Goal: Transaction & Acquisition: Book appointment/travel/reservation

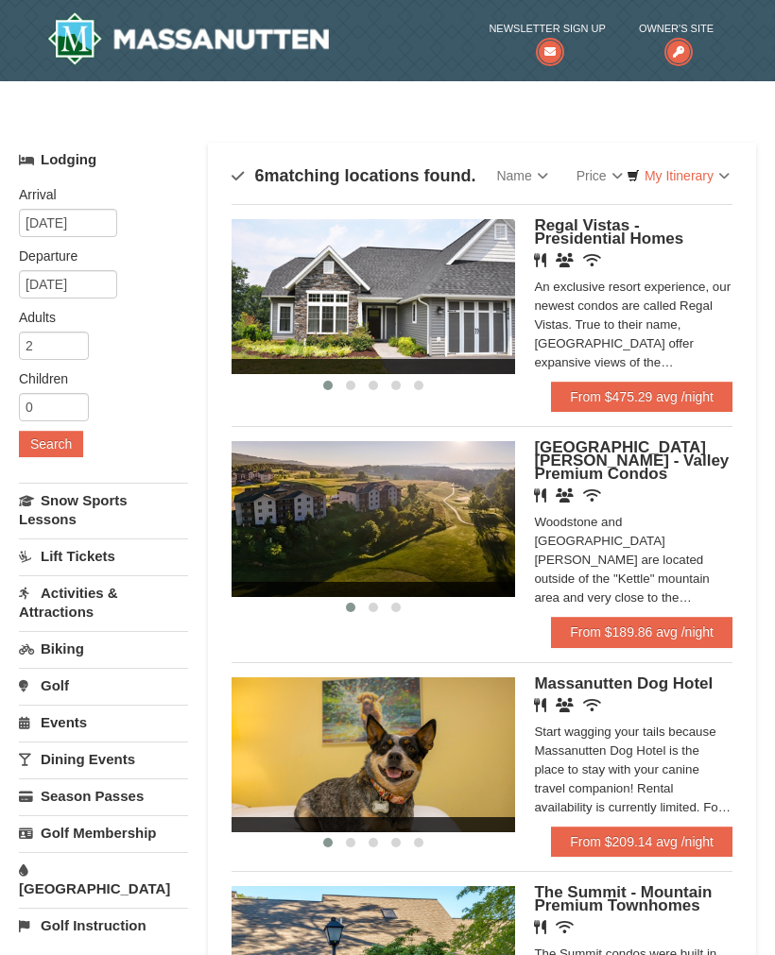
click at [679, 361] on div "An exclusive resort experience, our newest condos are called Regal Vistas. True…" at bounding box center [633, 325] width 198 height 94
click at [597, 489] on icon at bounding box center [592, 496] width 18 height 14
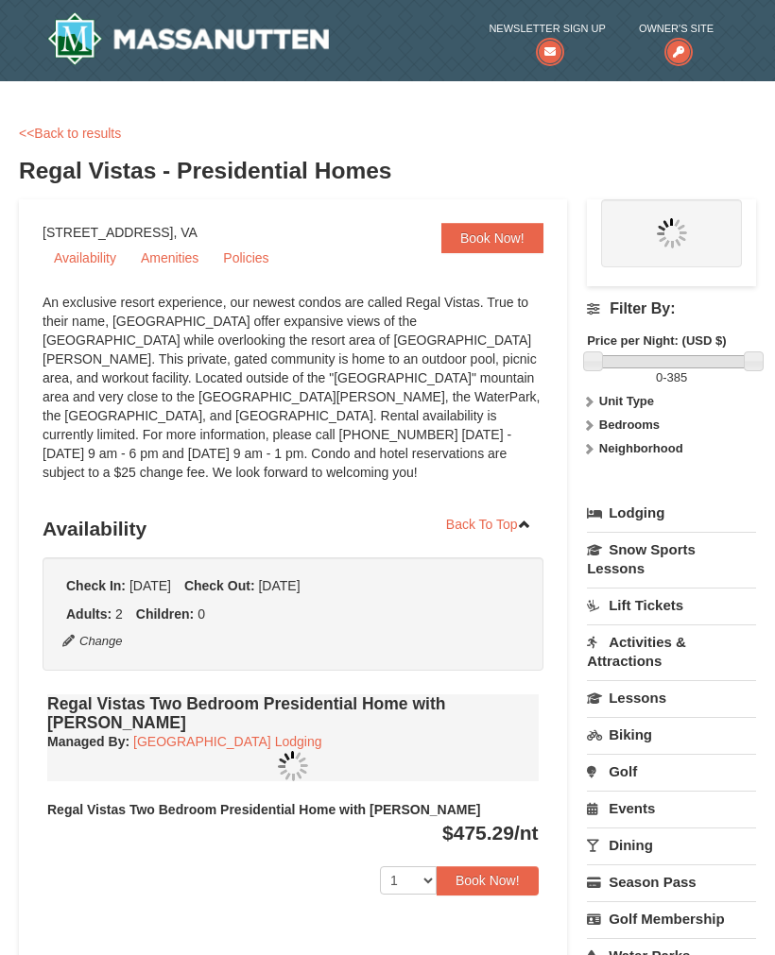
select select "10"
